Goal: Task Accomplishment & Management: Use online tool/utility

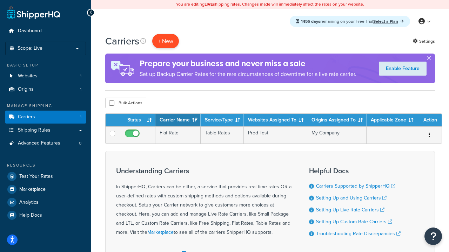
click at [166, 41] on button "+ New" at bounding box center [165, 41] width 27 height 14
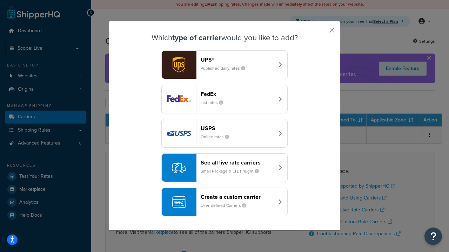
click at [237, 94] on header "FedEx" at bounding box center [237, 94] width 73 height 7
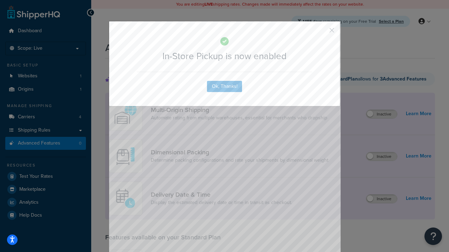
scroll to position [183, 0]
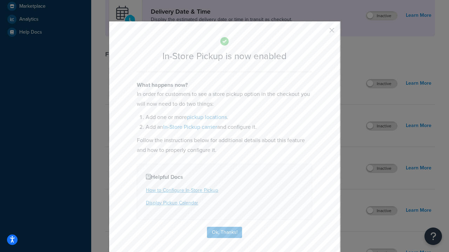
click at [321, 33] on button "button" at bounding box center [322, 33] width 2 height 2
